Goal: Task Accomplishment & Management: Complete application form

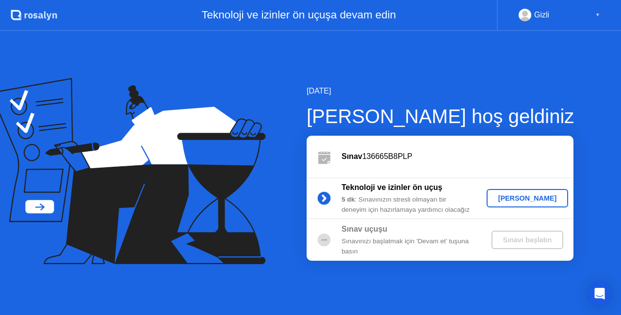
click at [518, 198] on div "[PERSON_NAME]" at bounding box center [527, 198] width 74 height 8
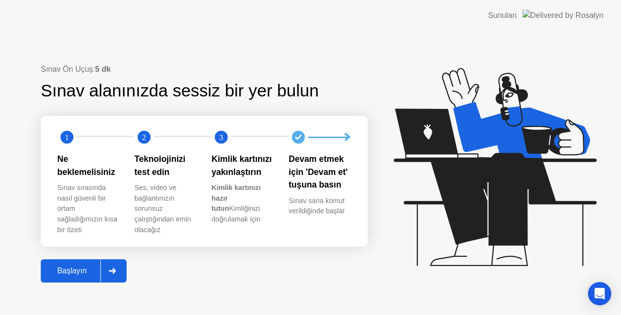
click at [81, 270] on div "Başlayın" at bounding box center [72, 271] width 57 height 9
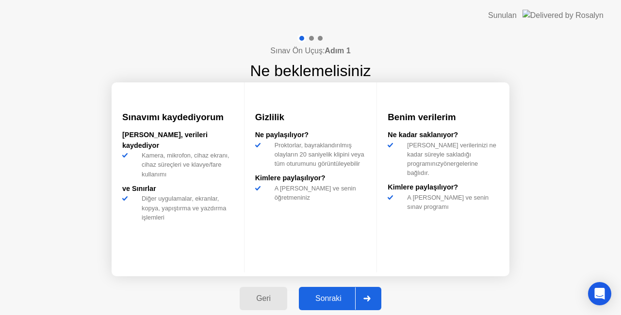
click at [336, 300] on div "Sonraki" at bounding box center [328, 298] width 53 height 9
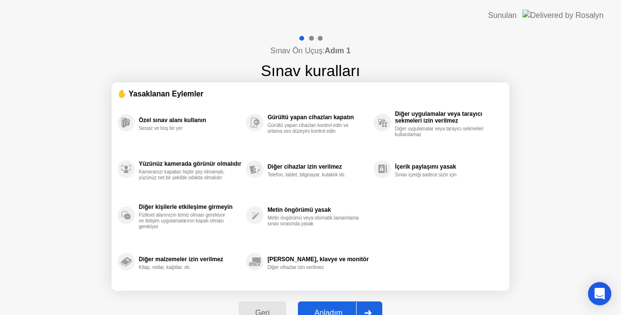
click at [330, 309] on div "Anladım" at bounding box center [328, 313] width 55 height 9
select select "Available cameras"
select select "Available speakers"
select select "Available microphones"
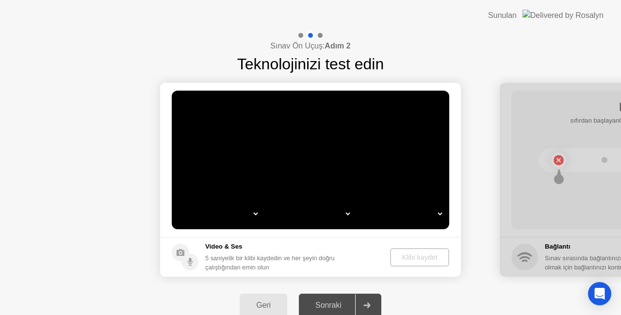
select select "*"
select select "**********"
select select "*******"
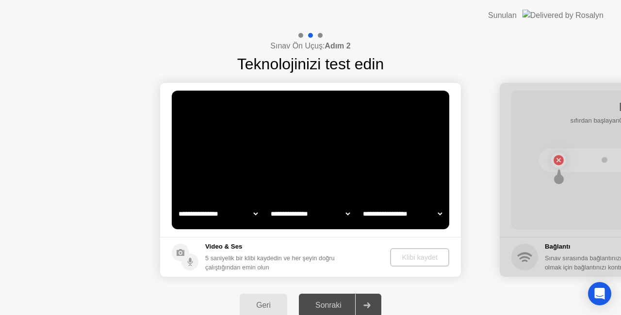
select select "*******"
click at [235, 214] on select "**********" at bounding box center [218, 213] width 83 height 19
click at [177, 204] on select "**********" at bounding box center [218, 213] width 83 height 19
click at [301, 217] on select "**********" at bounding box center [310, 213] width 83 height 19
select select "**********"
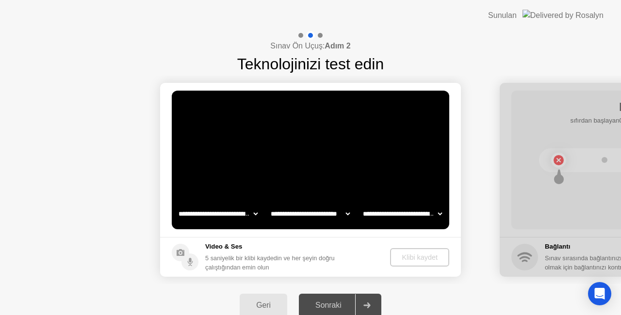
click at [269, 204] on select "**********" at bounding box center [310, 213] width 83 height 19
click at [383, 216] on select "**********" at bounding box center [402, 213] width 83 height 19
select select "**********"
click at [361, 204] on select "**********" at bounding box center [402, 213] width 83 height 19
click at [407, 259] on div "Klibi kaydet" at bounding box center [419, 258] width 51 height 8
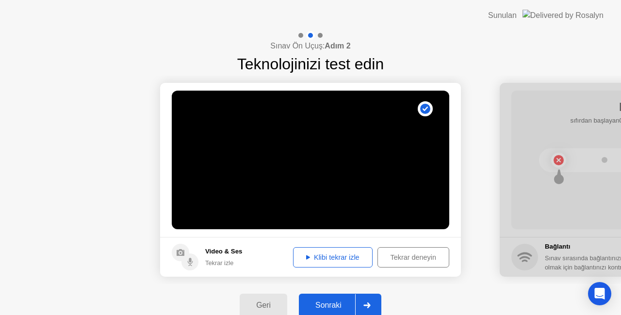
click at [346, 260] on div "Klibi tekrar izle" at bounding box center [332, 258] width 73 height 8
click at [316, 256] on div "Klibi tekrar izle" at bounding box center [332, 258] width 73 height 8
click at [316, 257] on div "Klibi tekrar izle" at bounding box center [332, 258] width 73 height 8
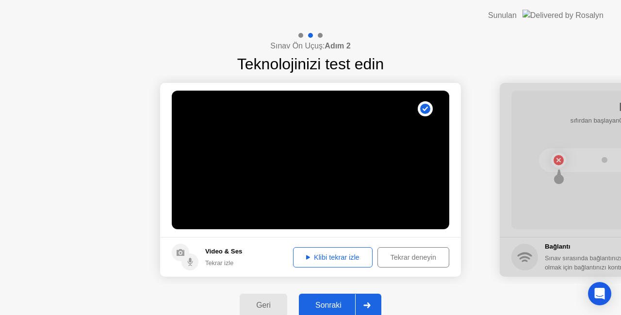
click at [334, 306] on div "Sonraki" at bounding box center [328, 305] width 53 height 9
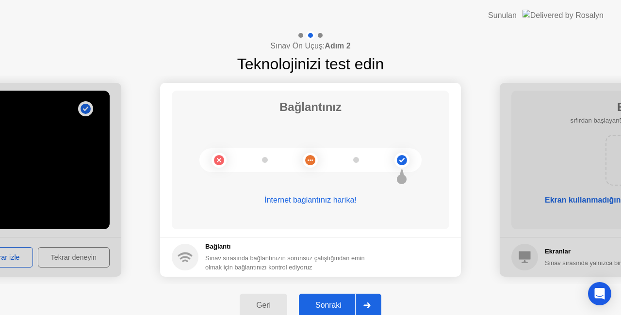
click at [340, 305] on div "Sonraki" at bounding box center [328, 305] width 53 height 9
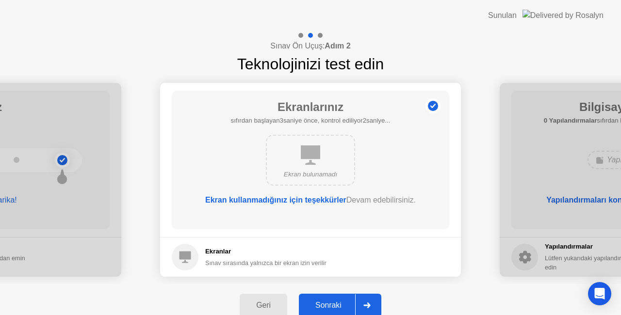
click at [334, 306] on div "Sonraki" at bounding box center [328, 305] width 53 height 9
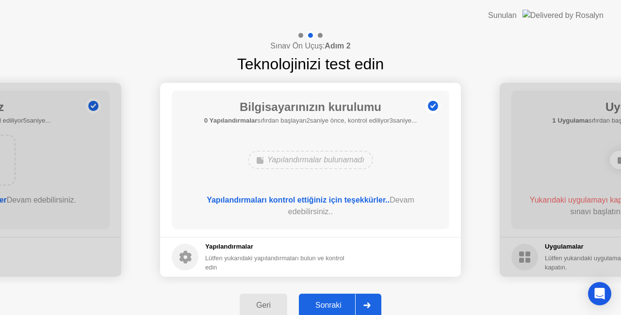
click at [327, 306] on div "Sonraki" at bounding box center [328, 305] width 53 height 9
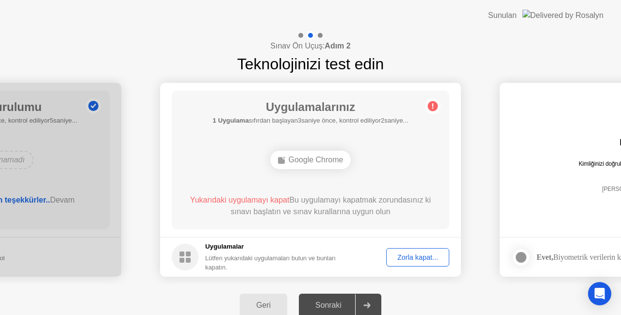
click at [419, 259] on div "Zorla kapat..." at bounding box center [417, 258] width 56 height 8
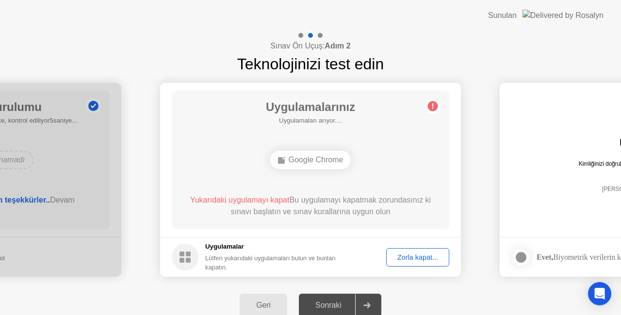
click at [432, 104] on icon at bounding box center [432, 106] width 1 height 5
click at [313, 158] on div "Google Chrome" at bounding box center [310, 160] width 81 height 18
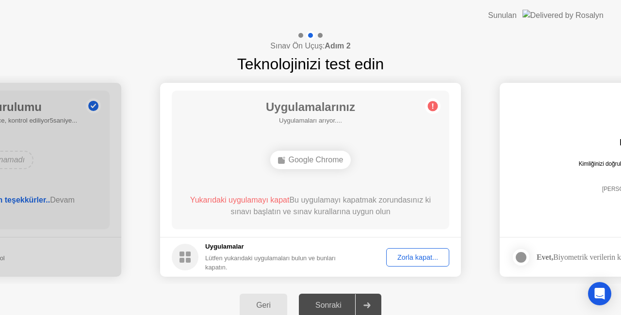
click at [260, 201] on span "Yukarıdaki uygulamayı kapat" at bounding box center [239, 200] width 99 height 8
click at [320, 162] on div "Google Chrome" at bounding box center [310, 160] width 81 height 18
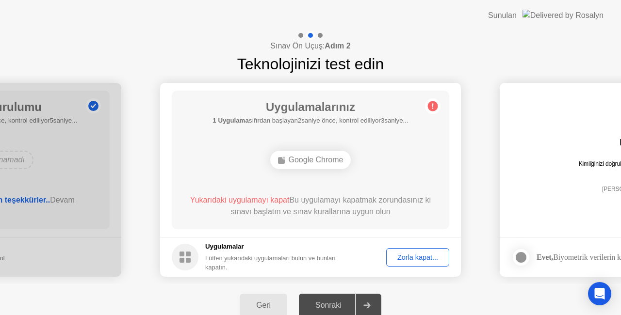
click at [320, 162] on div "Google Chrome" at bounding box center [310, 160] width 81 height 18
click at [352, 173] on div "Google Chrome" at bounding box center [310, 160] width 222 height 26
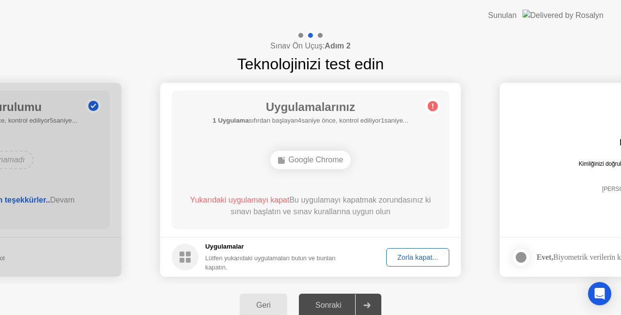
click at [326, 158] on div "Google Chrome" at bounding box center [310, 160] width 81 height 18
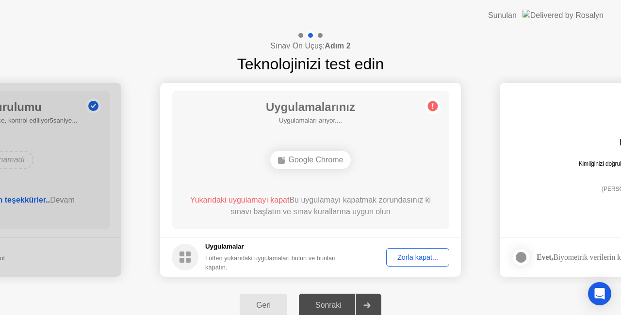
click at [326, 158] on div "Google Chrome" at bounding box center [310, 160] width 81 height 18
click at [418, 256] on div "Zorla kapat..." at bounding box center [417, 258] width 56 height 8
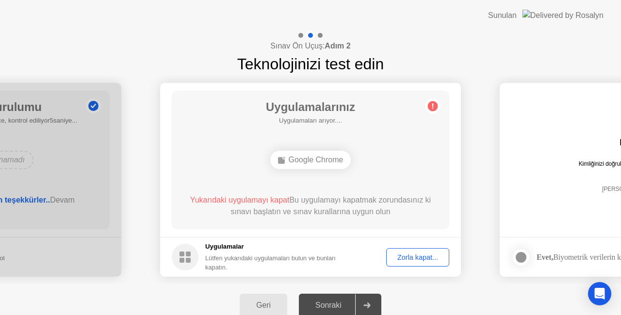
click at [438, 258] on div "Zorla kapat..." at bounding box center [417, 258] width 56 height 8
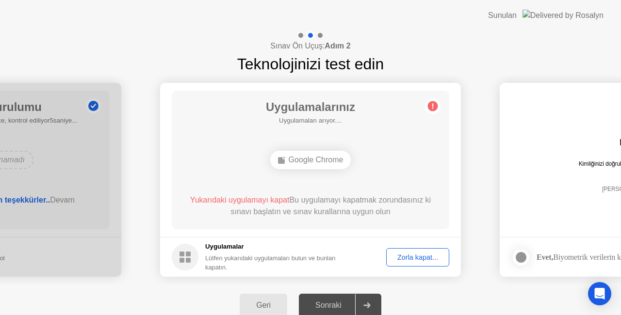
click at [429, 104] on circle at bounding box center [433, 106] width 10 height 10
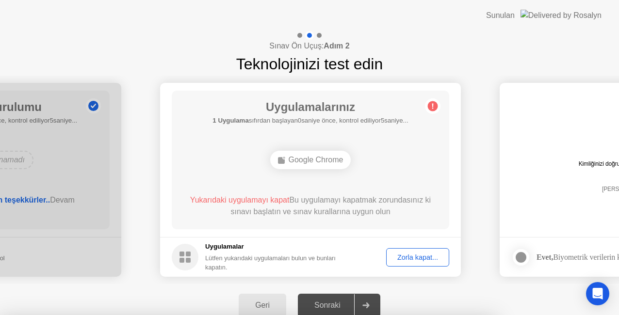
click at [264, 315] on div at bounding box center [309, 315] width 619 height 0
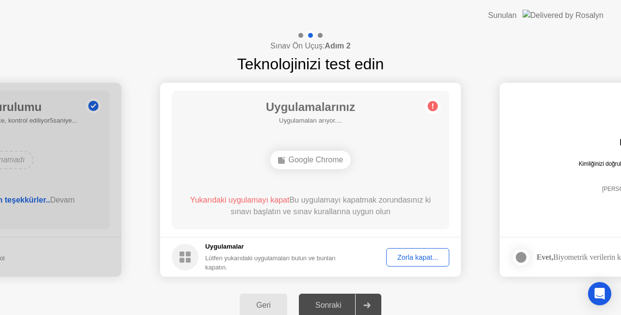
click at [371, 307] on icon at bounding box center [366, 306] width 7 height 6
click at [271, 305] on div "Geri" at bounding box center [264, 305] width 42 height 9
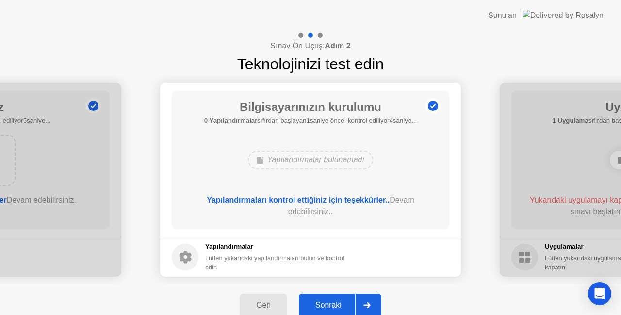
click at [371, 302] on div at bounding box center [366, 305] width 23 height 22
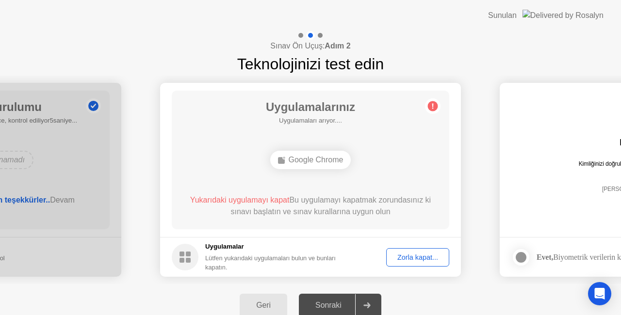
click at [307, 162] on div "Google Chrome" at bounding box center [310, 160] width 81 height 18
click at [368, 300] on div at bounding box center [366, 305] width 23 height 22
click at [264, 303] on div "Geri" at bounding box center [264, 305] width 42 height 9
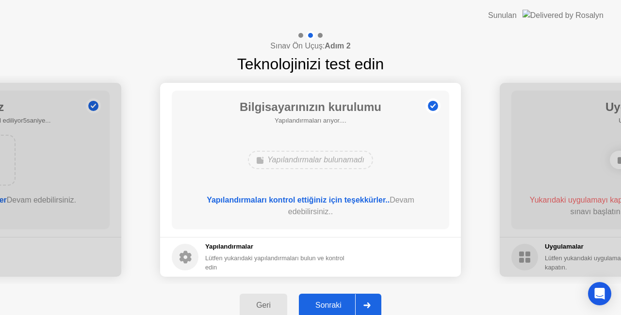
click at [264, 303] on div "Geri" at bounding box center [264, 305] width 42 height 9
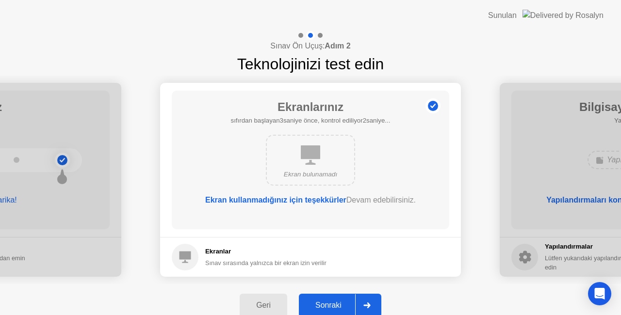
click at [308, 260] on div "Sınav sırasında yalnızca bir ekran izin verilir" at bounding box center [265, 263] width 121 height 9
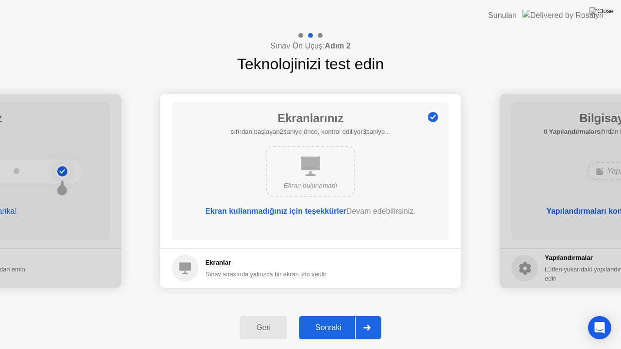
click at [369, 315] on icon at bounding box center [366, 328] width 7 height 6
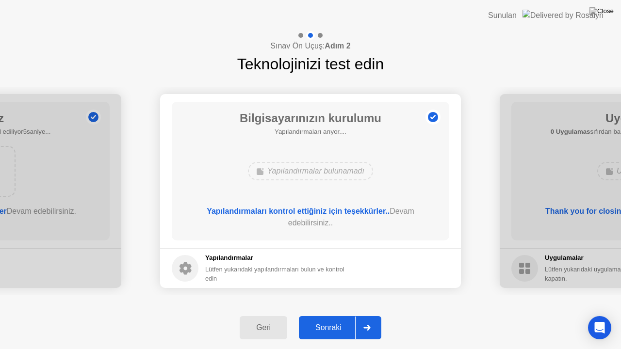
click at [369, 315] on icon at bounding box center [366, 328] width 7 height 6
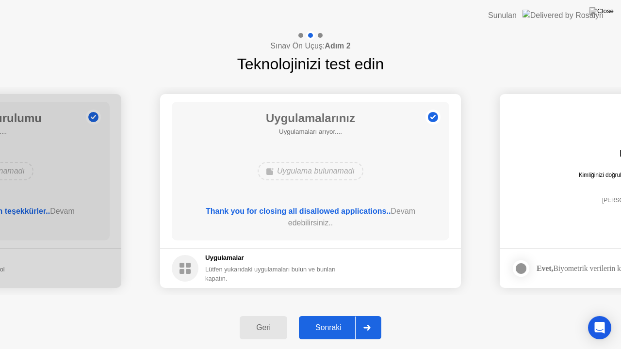
click at [369, 315] on icon at bounding box center [366, 328] width 7 height 6
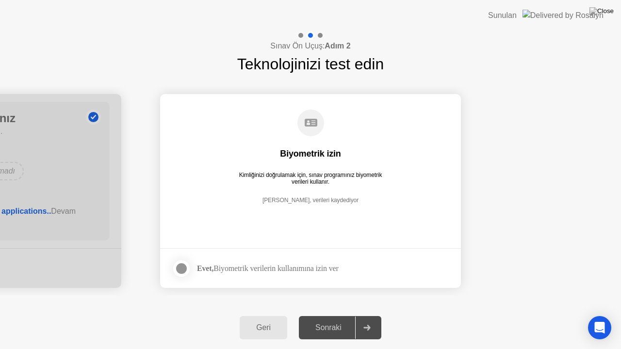
click at [260, 315] on div "Geri" at bounding box center [264, 328] width 42 height 9
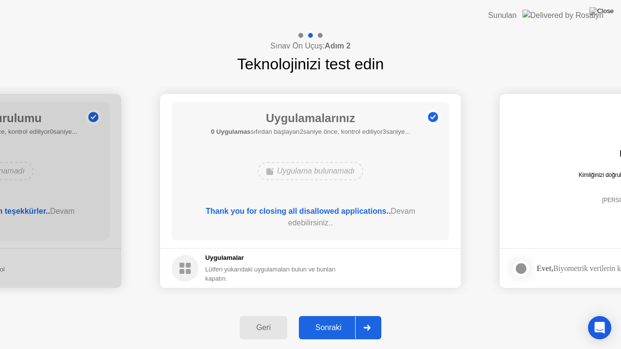
click at [274, 315] on div "Geri" at bounding box center [264, 328] width 42 height 9
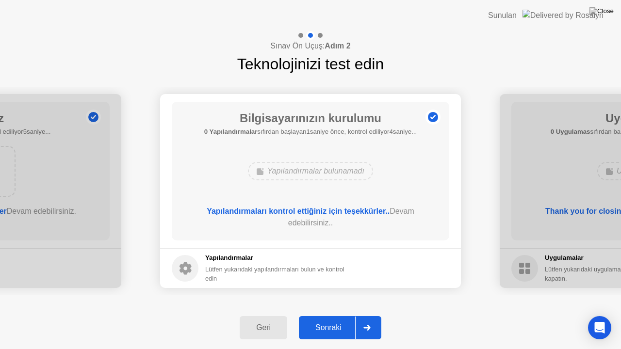
click at [370, 315] on icon at bounding box center [366, 328] width 7 height 6
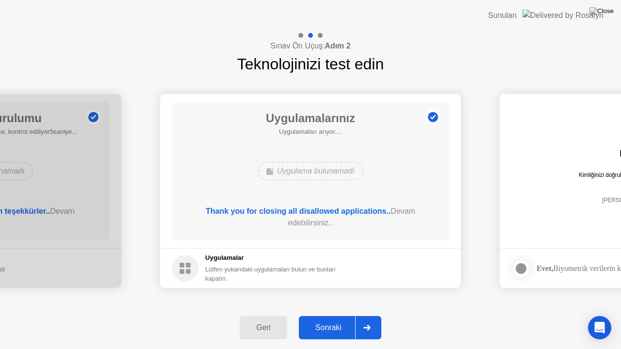
click at [370, 315] on icon at bounding box center [366, 328] width 7 height 6
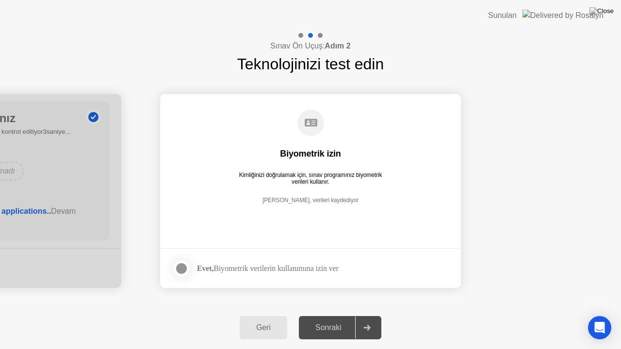
click at [304, 119] on circle at bounding box center [310, 123] width 27 height 27
click at [312, 200] on div "[PERSON_NAME], verileri kaydediyor" at bounding box center [310, 208] width 239 height 22
click at [181, 270] on div at bounding box center [182, 269] width 12 height 12
click at [345, 315] on div "Sonraki" at bounding box center [328, 328] width 53 height 9
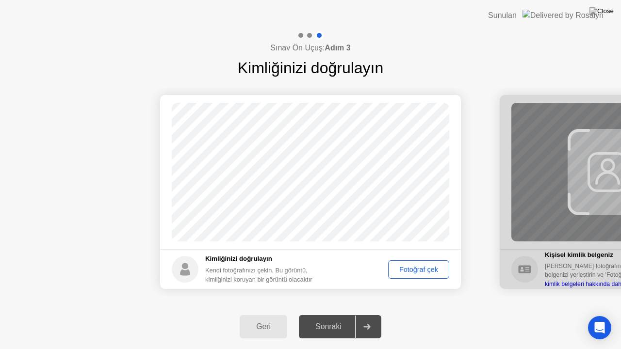
click at [421, 268] on div "Fotoğraf çek" at bounding box center [418, 270] width 54 height 8
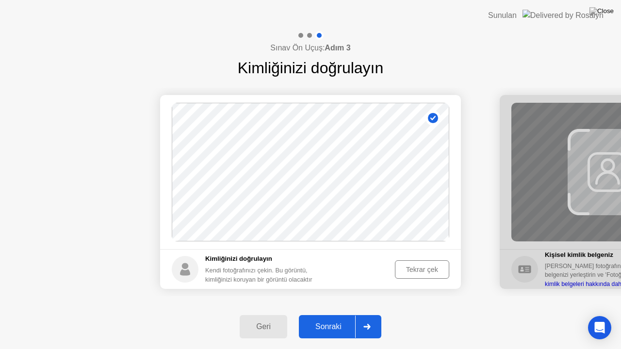
click at [329, 315] on div "Sonraki" at bounding box center [328, 327] width 53 height 9
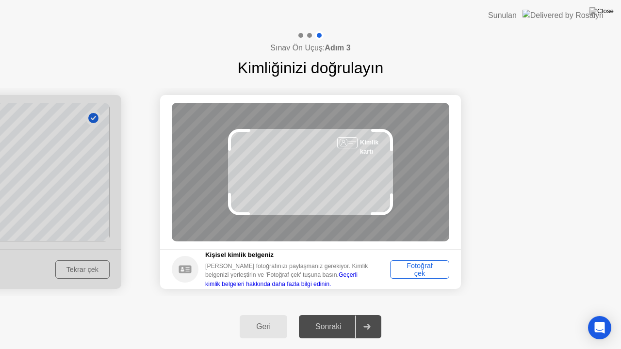
click at [416, 268] on div "Fotoğraf çek" at bounding box center [419, 270] width 52 height 16
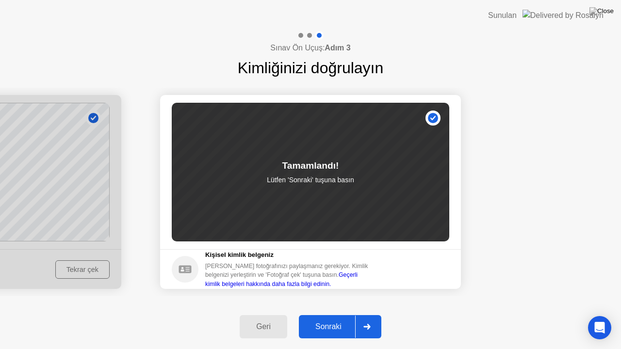
click at [341, 315] on div "Sonraki" at bounding box center [328, 327] width 53 height 9
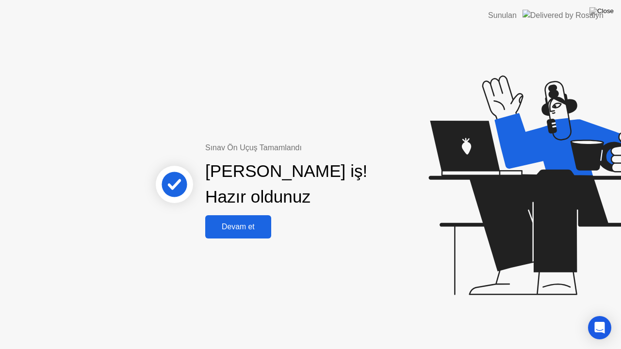
click at [243, 224] on div "Devam et" at bounding box center [238, 227] width 60 height 9
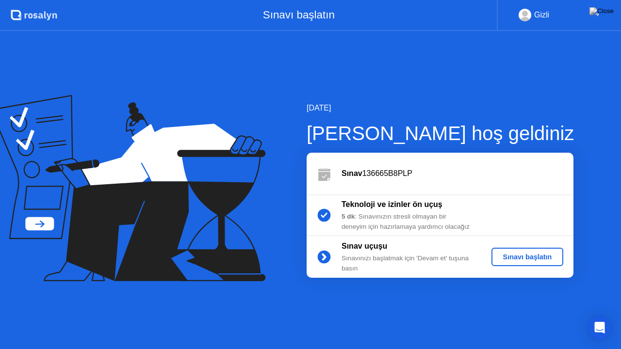
click at [520, 254] on div "Sınavı başlatın" at bounding box center [527, 257] width 65 height 8
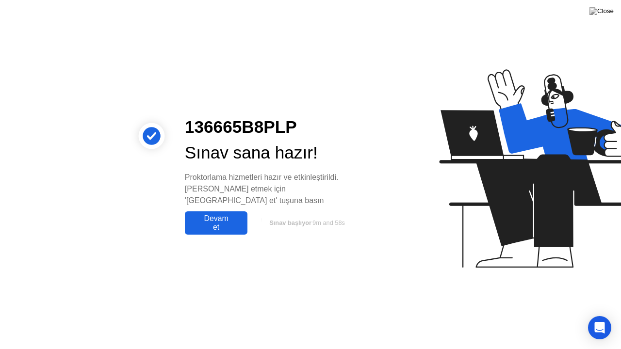
click at [232, 215] on div "Devam et" at bounding box center [216, 222] width 57 height 17
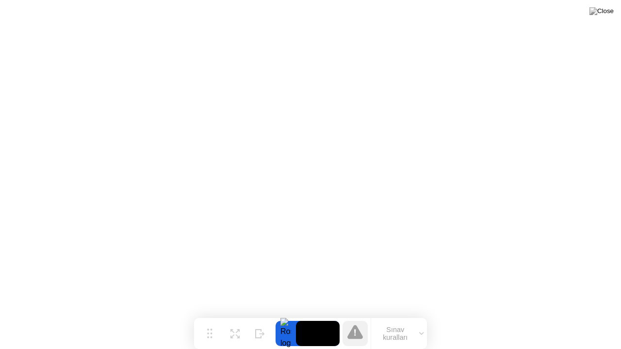
click at [423, 315] on button "Sınav kuralları" at bounding box center [399, 333] width 56 height 16
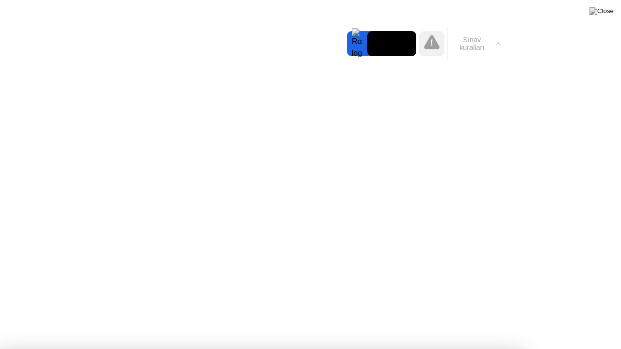
click at [497, 42] on icon at bounding box center [498, 43] width 5 height 3
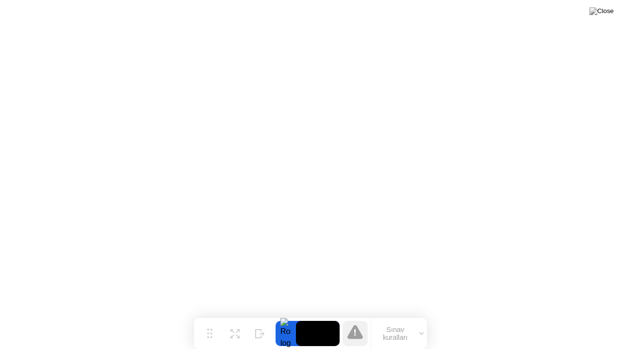
click at [353, 315] on icon at bounding box center [355, 332] width 16 height 14
click at [409, 315] on button "Sınav kuralları" at bounding box center [399, 333] width 56 height 16
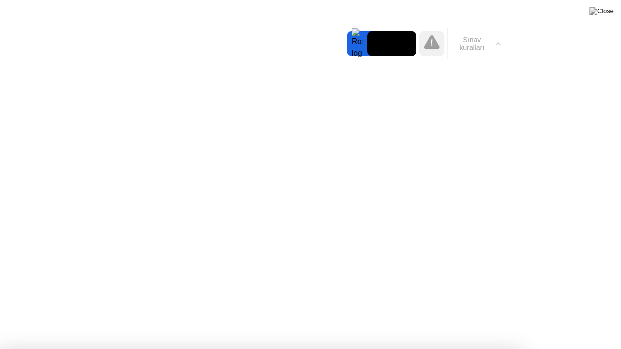
click at [491, 46] on button "Sınav kuralları" at bounding box center [476, 43] width 56 height 16
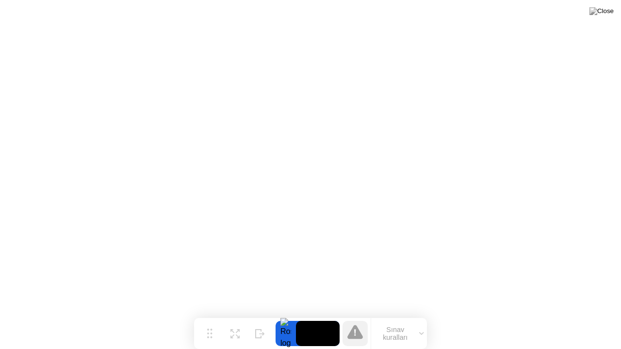
click at [359, 315] on icon at bounding box center [355, 332] width 16 height 14
click at [417, 315] on button "Sınav kuralları" at bounding box center [399, 333] width 56 height 16
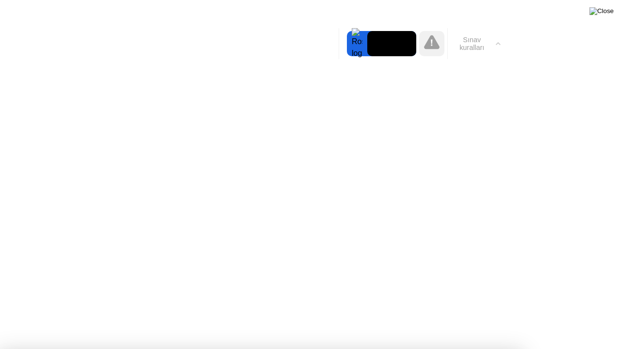
click at [608, 15] on img at bounding box center [601, 11] width 24 height 8
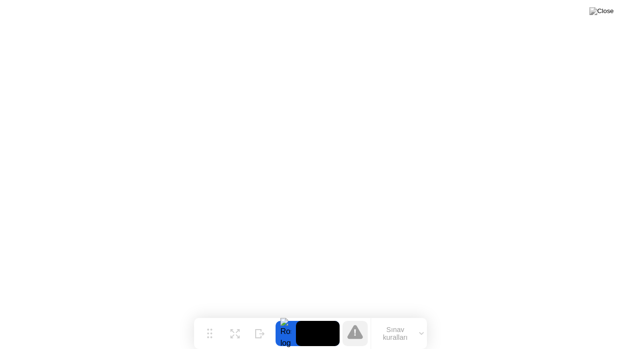
click at [407, 315] on button "Sınav kuralları" at bounding box center [399, 333] width 56 height 16
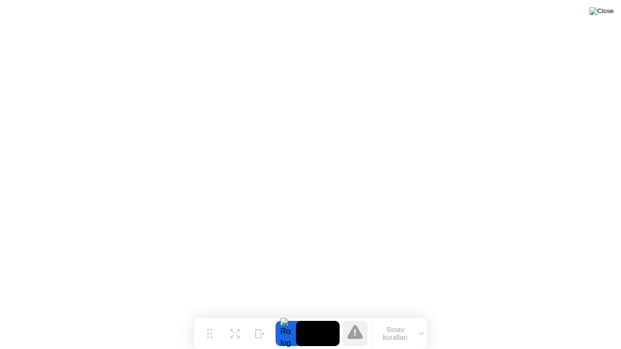
click at [606, 15] on img at bounding box center [601, 11] width 24 height 8
click at [309, 315] on video at bounding box center [318, 333] width 44 height 25
click at [320, 315] on video at bounding box center [318, 333] width 44 height 25
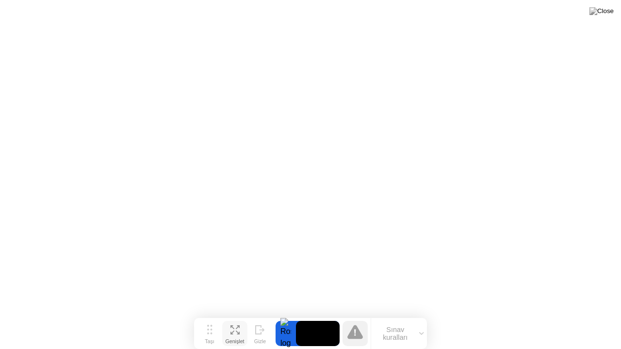
click at [239, 315] on icon at bounding box center [234, 329] width 9 height 9
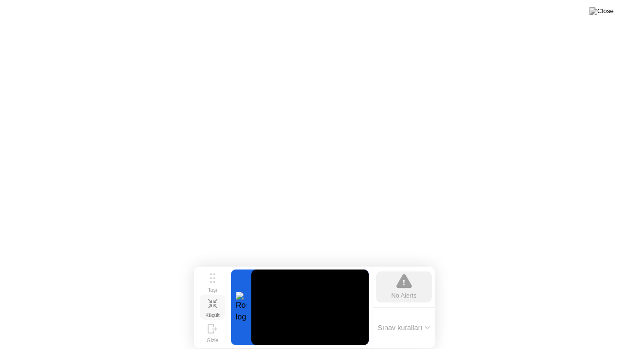
click at [404, 291] on div "No Alerts" at bounding box center [403, 295] width 25 height 9
click at [216, 306] on icon at bounding box center [212, 303] width 9 height 9
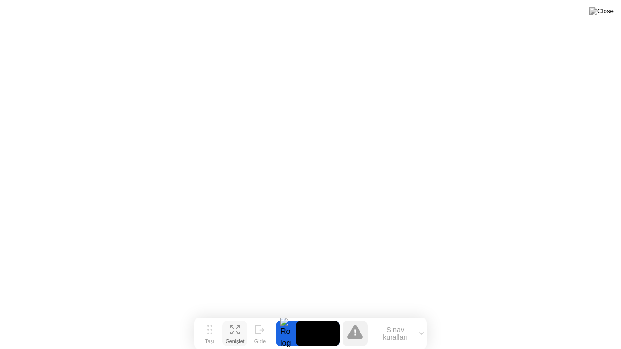
click at [237, 315] on icon at bounding box center [234, 329] width 9 height 9
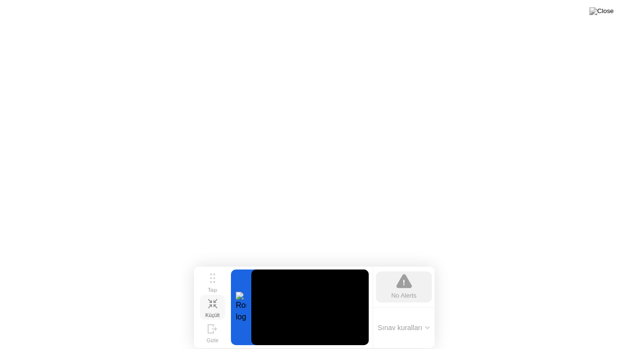
click at [400, 291] on div "No Alerts" at bounding box center [403, 295] width 25 height 9
click at [214, 302] on icon at bounding box center [215, 301] width 4 height 4
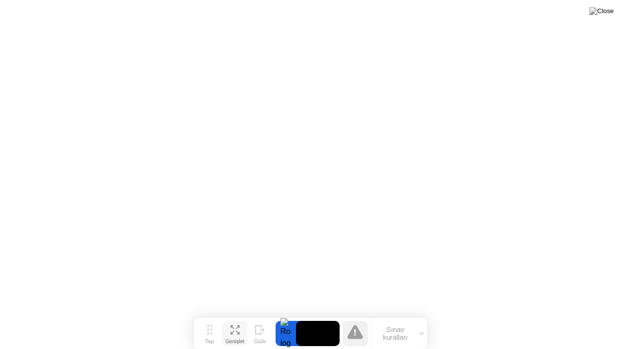
click at [230, 315] on div "Genişlet" at bounding box center [234, 342] width 19 height 6
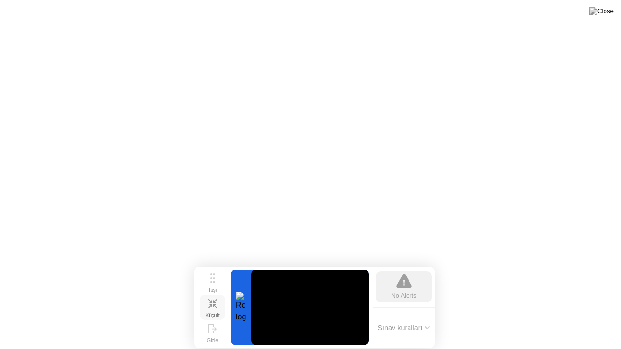
click at [214, 306] on icon at bounding box center [212, 303] width 9 height 9
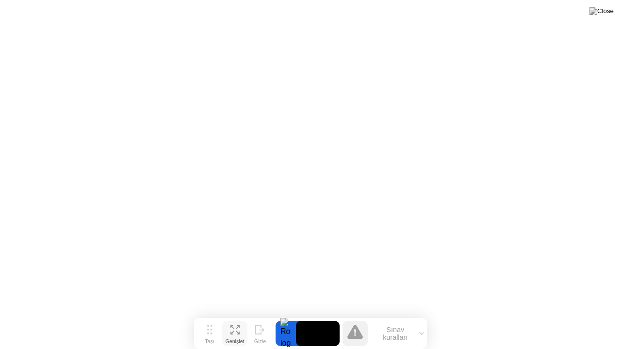
click at [230, 315] on div "Genişlet" at bounding box center [234, 342] width 19 height 6
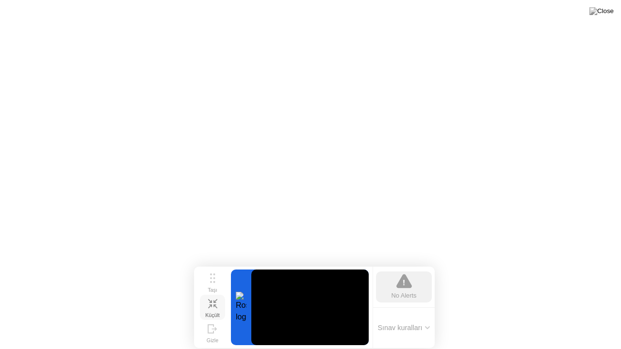
click at [216, 312] on div "Küçült" at bounding box center [212, 315] width 15 height 6
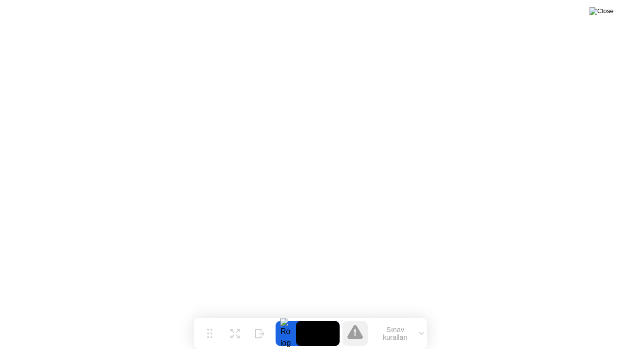
click at [609, 15] on img at bounding box center [601, 11] width 24 height 8
click at [607, 14] on img at bounding box center [601, 11] width 24 height 8
